Goal: Task Accomplishment & Management: Complete application form

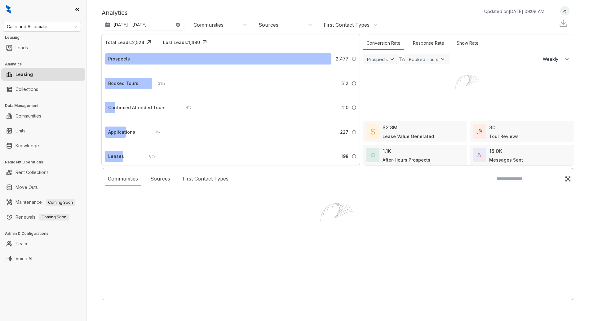
select select "******"
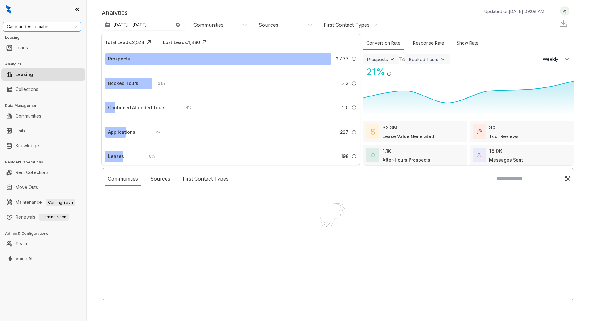
click at [38, 29] on span "Case and Associates" at bounding box center [42, 26] width 70 height 9
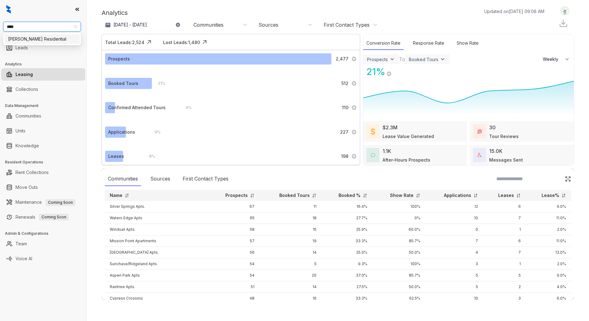
type input "*****"
click at [33, 41] on div "Griffis Residential" at bounding box center [42, 39] width 68 height 7
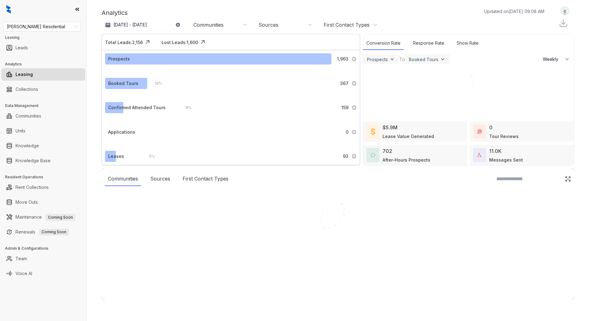
select select "******"
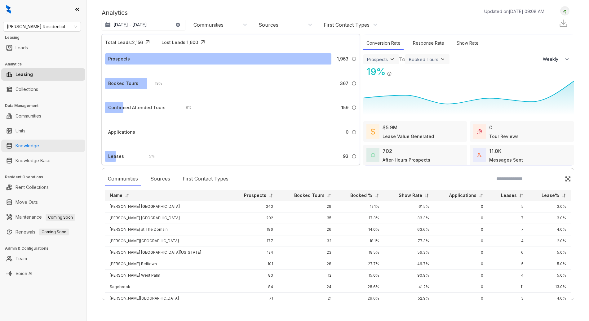
click at [39, 149] on link "Knowledge" at bounding box center [27, 145] width 24 height 12
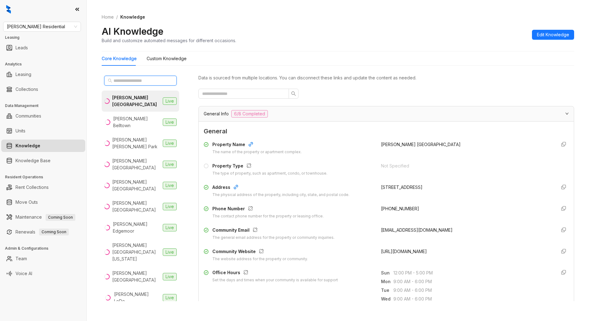
click at [162, 81] on input "text" at bounding box center [140, 80] width 55 height 7
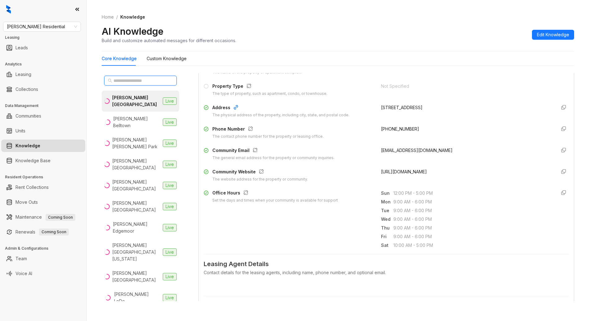
scroll to position [78, 0]
click at [225, 273] on div "Contact details for the leasing agents, including name, phone number, and optio…" at bounding box center [386, 273] width 365 height 7
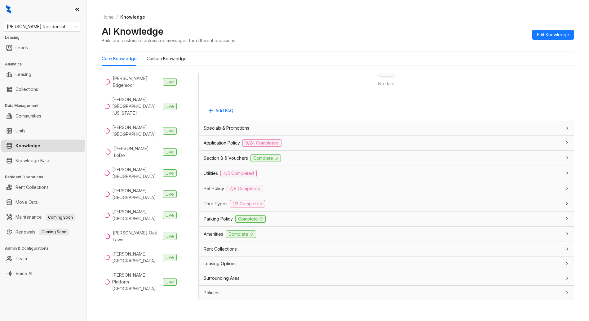
scroll to position [1, 0]
click at [266, 203] on div "Tour Types 1/3 Completed" at bounding box center [383, 203] width 358 height 7
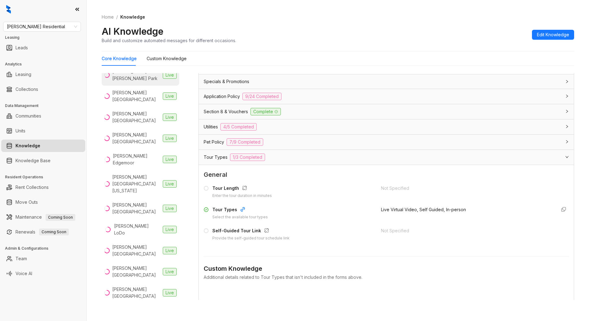
scroll to position [0, 0]
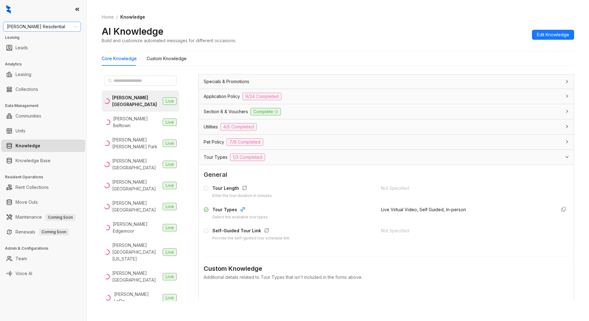
click at [62, 29] on span "Griffis Residential" at bounding box center [42, 26] width 70 height 9
click at [70, 26] on span "Griffis Residential" at bounding box center [42, 26] width 70 height 9
click at [38, 23] on span "Griffis Residential" at bounding box center [42, 26] width 70 height 9
type input "****"
click at [35, 40] on div "Case and Associates" at bounding box center [42, 39] width 68 height 7
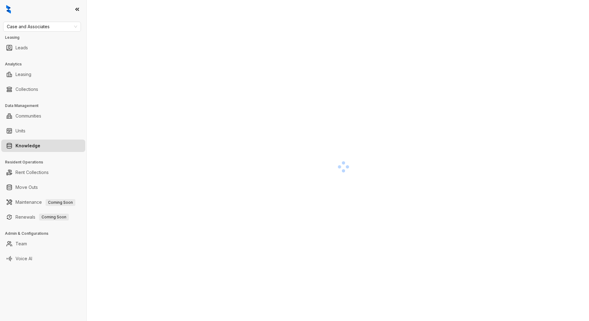
click at [40, 146] on link "Knowledge" at bounding box center [27, 145] width 25 height 12
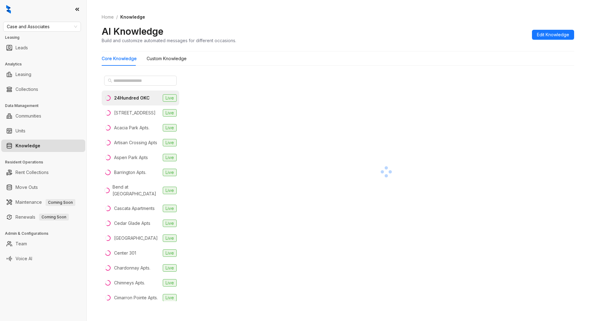
click at [409, 31] on div "AI Knowledge Build and customize automated messages for different occasions. Ed…" at bounding box center [338, 34] width 472 height 18
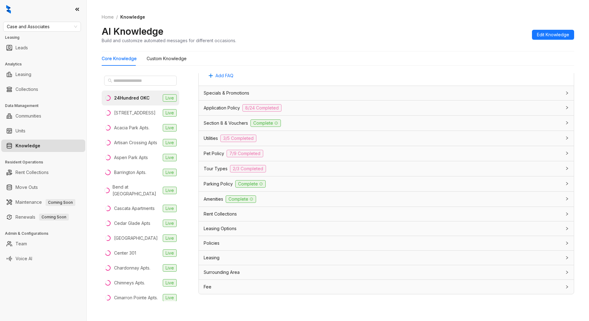
scroll to position [15, 0]
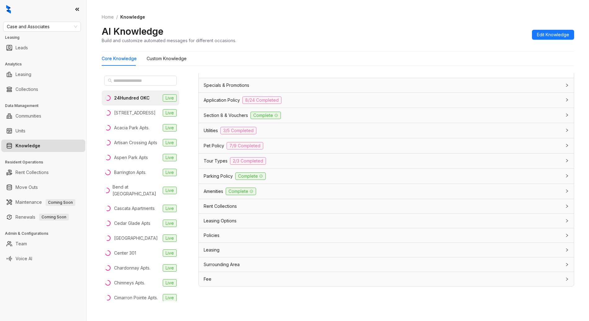
click at [293, 163] on div "Tour Types 2/3 Completed" at bounding box center [383, 160] width 358 height 7
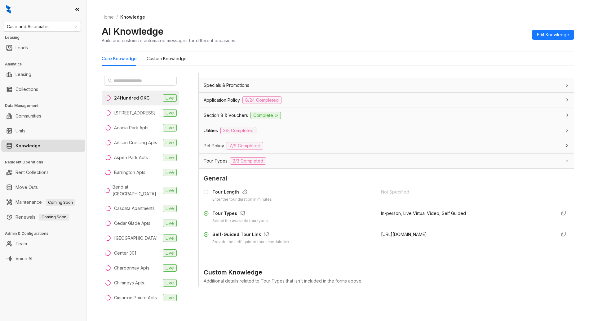
drag, startPoint x: 368, startPoint y: 235, endPoint x: 513, endPoint y: 233, distance: 144.7
click at [513, 233] on div "Self-Guided Tour Link Provide the self-guided tour schedule link [URL][DOMAIN_N…" at bounding box center [386, 238] width 365 height 14
click at [371, 238] on div "Self-Guided Tour Link Provide the self-guided tour schedule link [URL][DOMAIN_N…" at bounding box center [386, 238] width 365 height 14
drag, startPoint x: 436, startPoint y: 212, endPoint x: 466, endPoint y: 216, distance: 30.3
click at [466, 216] on div "In-person, Live Virtual Video, Self Guided" at bounding box center [466, 217] width 170 height 14
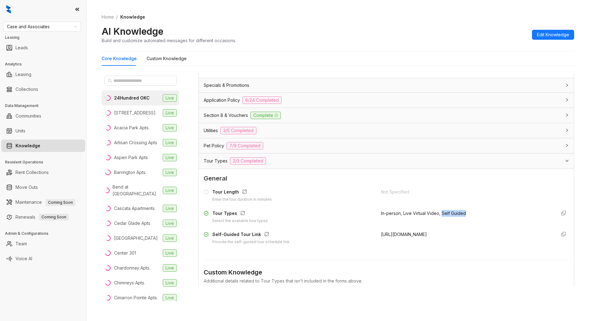
drag, startPoint x: 463, startPoint y: 213, endPoint x: 437, endPoint y: 215, distance: 25.5
click at [437, 215] on div "In-person, Live Virtual Video, Self Guided" at bounding box center [466, 217] width 170 height 14
drag, startPoint x: 377, startPoint y: 234, endPoint x: 520, endPoint y: 234, distance: 143.5
click at [520, 234] on div "[URL][DOMAIN_NAME]" at bounding box center [466, 238] width 170 height 14
click at [446, 19] on ol "Home / Knowledge" at bounding box center [338, 17] width 472 height 7
